Goal: Find specific page/section: Find specific page/section

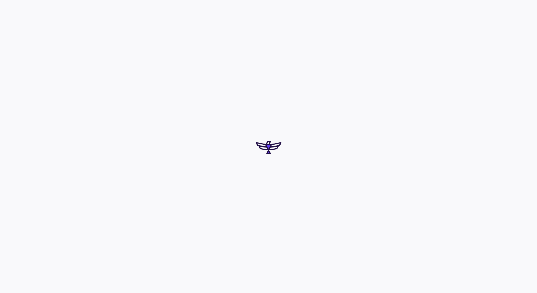
click at [144, 2] on div at bounding box center [268, 146] width 537 height 293
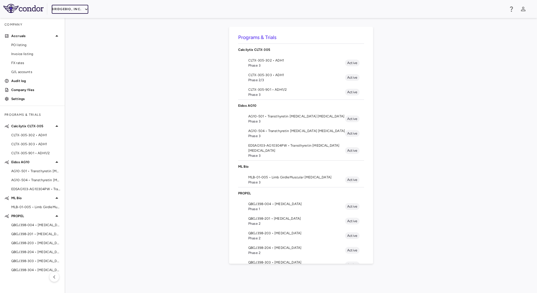
drag, startPoint x: 76, startPoint y: 7, endPoint x: 82, endPoint y: 9, distance: 6.1
click at [82, 9] on button "BridgeBio, Inc." at bounding box center [70, 9] width 37 height 9
click at [164, 188] on div at bounding box center [268, 146] width 537 height 293
click at [84, 11] on icon "button" at bounding box center [86, 9] width 5 height 5
click at [68, 78] on li "IntraBio" at bounding box center [75, 79] width 47 height 8
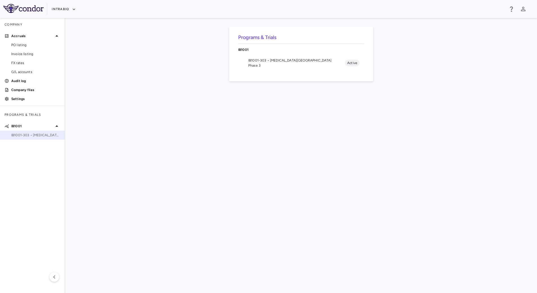
click at [23, 133] on span "IB1001-303 • [MEDICAL_DATA][GEOGRAPHIC_DATA]" at bounding box center [35, 135] width 49 height 5
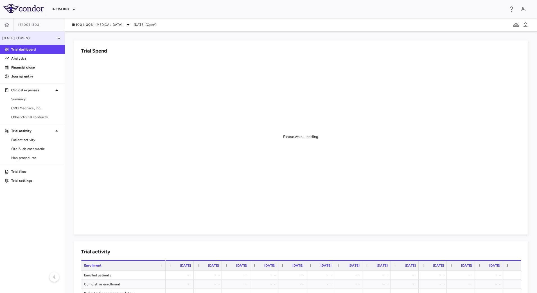
click at [43, 40] on p "[DATE] (Open)" at bounding box center [28, 38] width 53 height 5
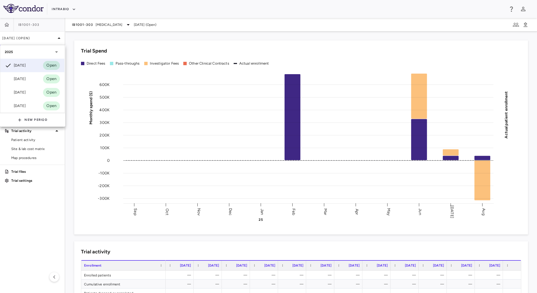
click at [252, 30] on div at bounding box center [268, 146] width 537 height 293
